Goal: Find specific page/section: Find specific page/section

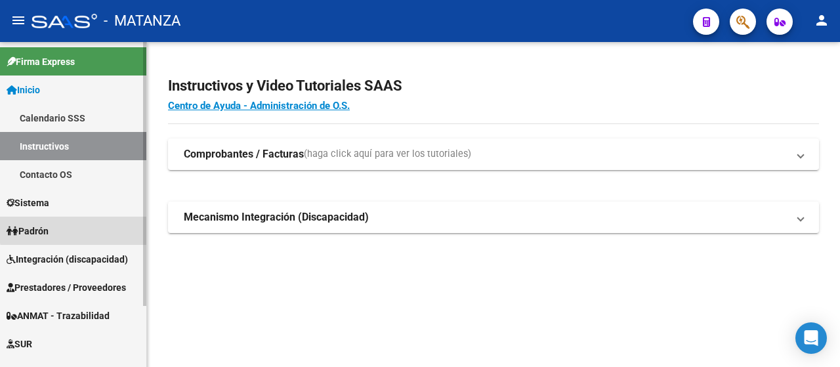
click at [92, 228] on link "Padrón" at bounding box center [73, 231] width 146 height 28
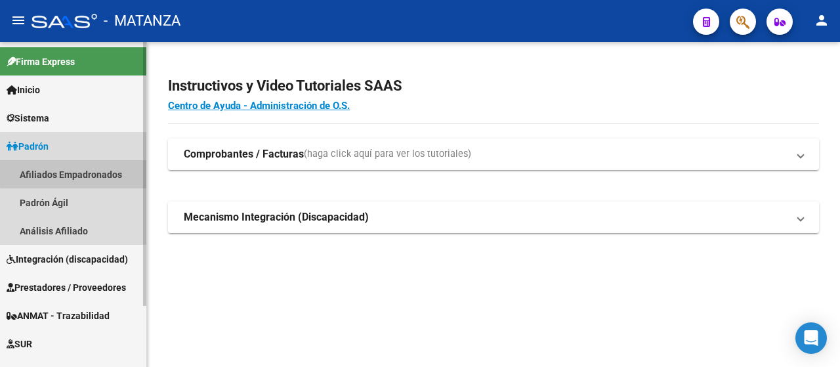
click at [81, 172] on link "Afiliados Empadronados" at bounding box center [73, 174] width 146 height 28
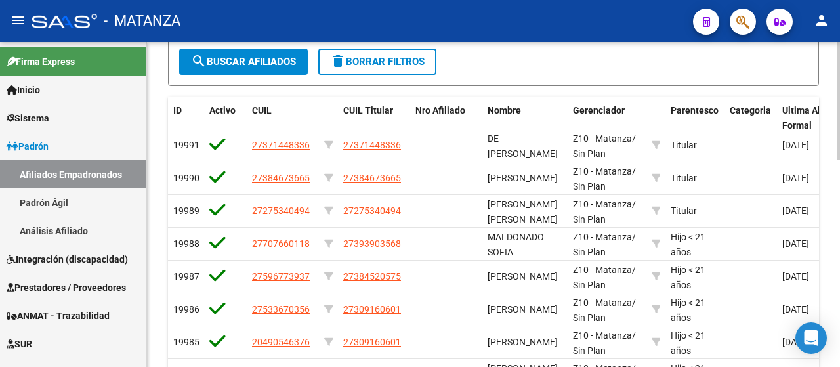
scroll to position [328, 0]
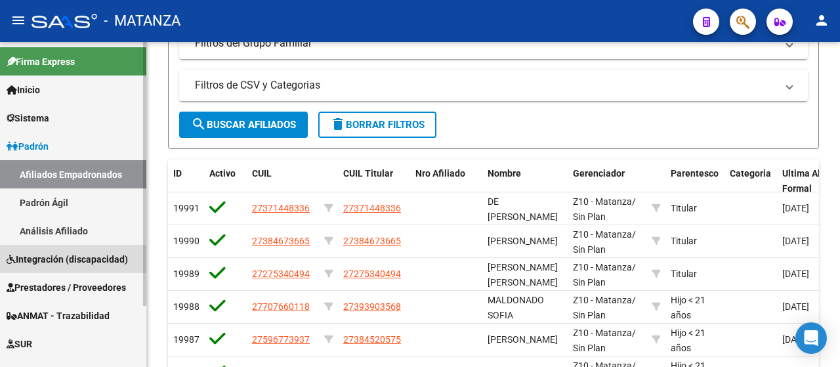
click at [42, 257] on span "Integración (discapacidad)" at bounding box center [67, 259] width 121 height 14
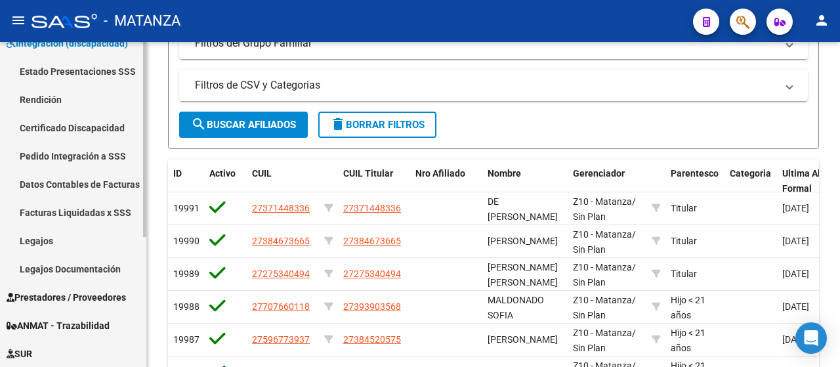
scroll to position [217, 0]
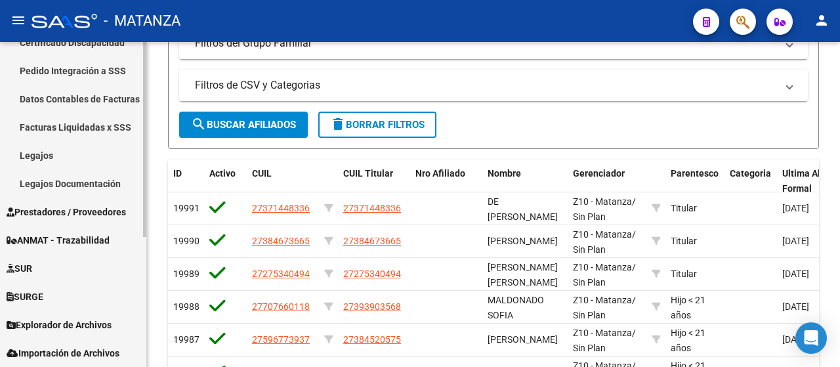
click at [74, 199] on link "Prestadores / Proveedores" at bounding box center [73, 211] width 146 height 28
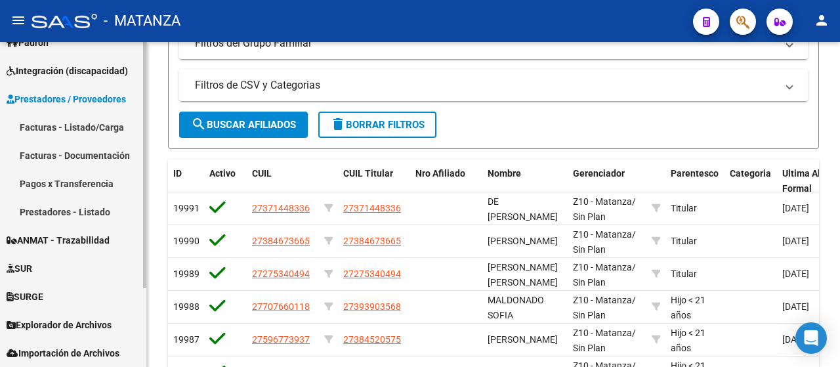
scroll to position [104, 0]
click at [79, 124] on link "Facturas - Listado/Carga" at bounding box center [73, 127] width 146 height 28
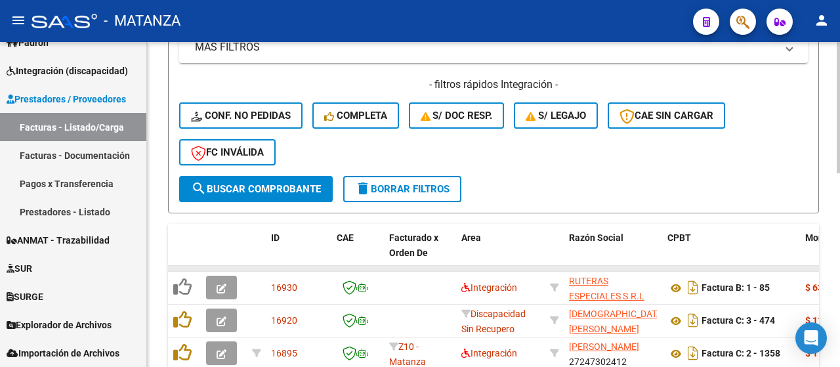
scroll to position [347, 0]
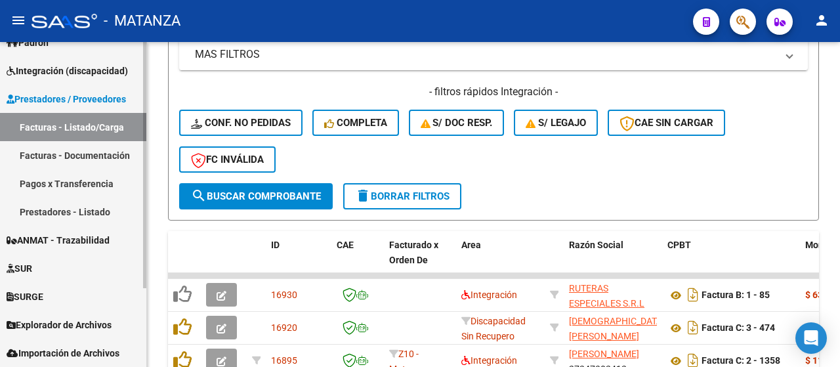
click at [94, 184] on link "Pagos x Transferencia" at bounding box center [73, 183] width 146 height 28
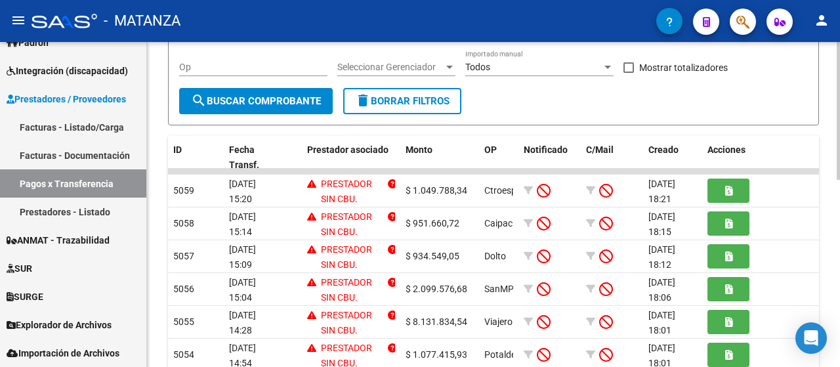
scroll to position [281, 0]
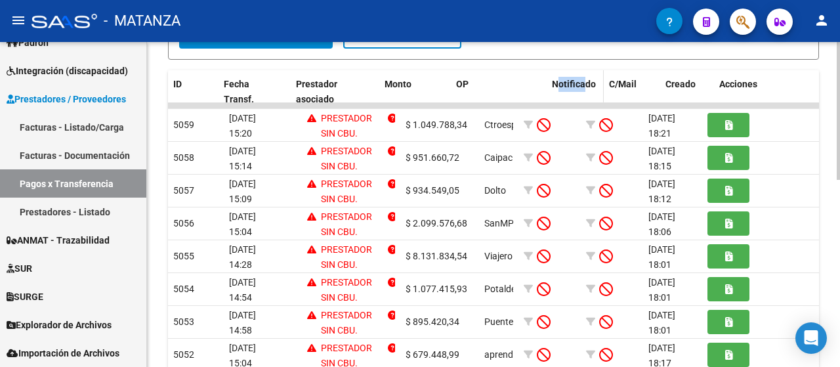
drag, startPoint x: 516, startPoint y: 82, endPoint x: 583, endPoint y: 85, distance: 67.0
click at [583, 85] on div "ID Fecha Transf. Prestador asociado Monto OP Notificado C/Mail Creado Acciones" at bounding box center [494, 91] width 652 height 43
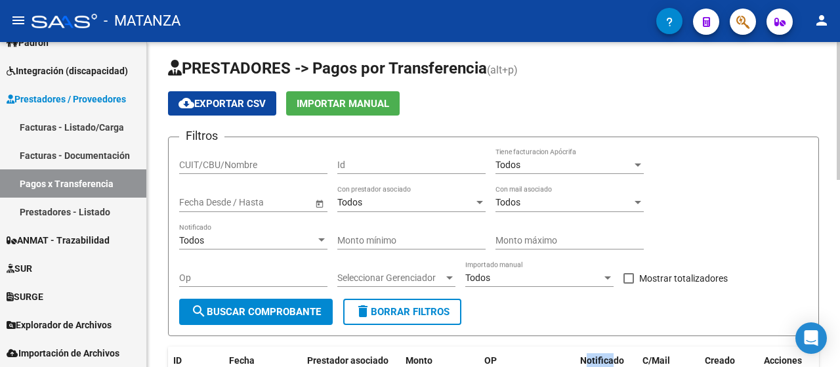
scroll to position [0, 0]
